Goal: Transaction & Acquisition: Purchase product/service

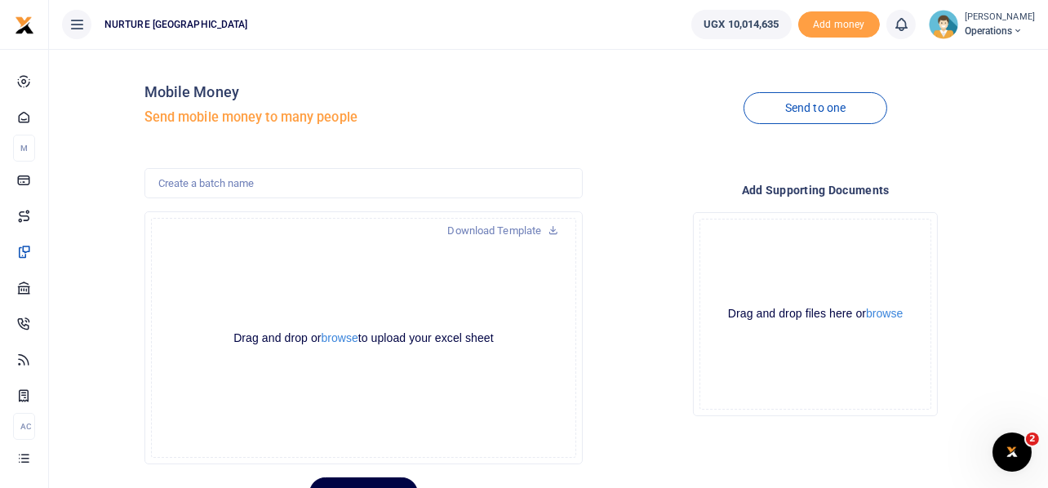
click at [662, 159] on div "Mobile Money Send mobile money to many people Send to one Download Template Dro…" at bounding box center [590, 285] width 904 height 447
click at [647, 185] on h4 "Add supporting Documents" at bounding box center [815, 190] width 439 height 18
click at [824, 104] on link "Send to one" at bounding box center [816, 108] width 144 height 32
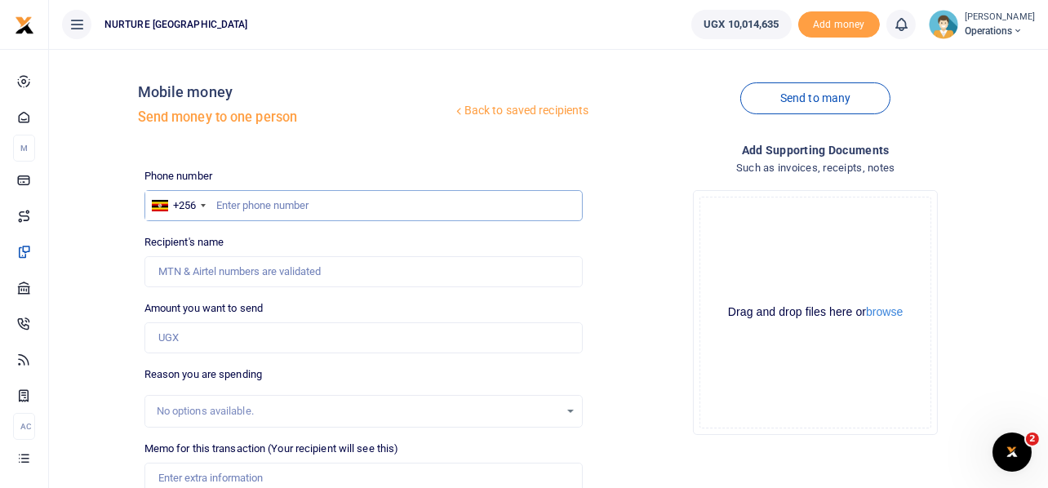
click at [336, 206] on input "text" at bounding box center [363, 205] width 439 height 31
type input "d"
type input "1"
drag, startPoint x: 335, startPoint y: 206, endPoint x: 655, endPoint y: 230, distance: 321.6
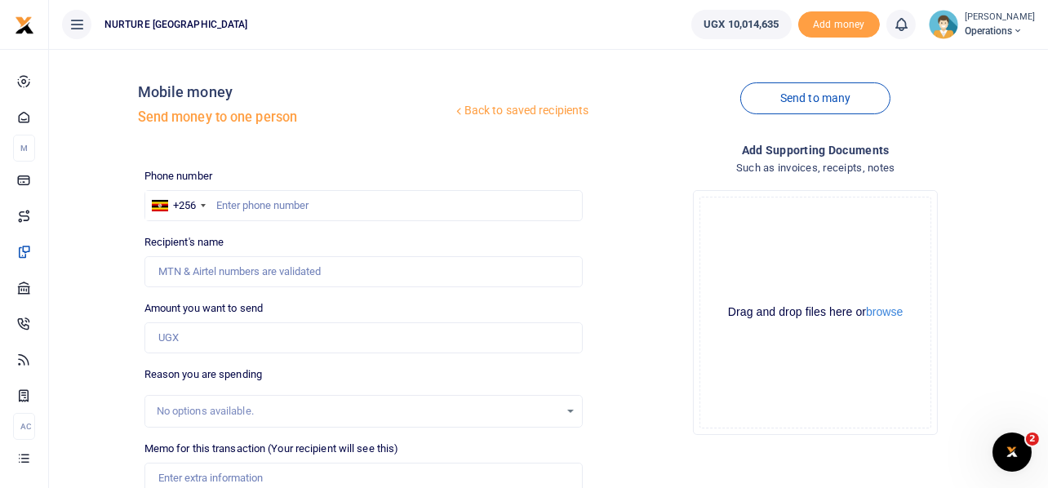
click at [655, 230] on div "Drop your files here Drag and drop files here or browse Powered by Uppy" at bounding box center [815, 312] width 439 height 271
